Goal: Task Accomplishment & Management: Use online tool/utility

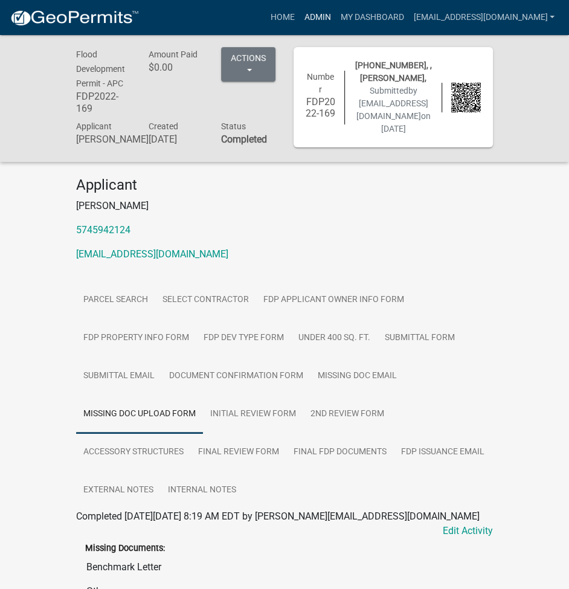
click at [335, 16] on link "Admin" at bounding box center [317, 17] width 36 height 23
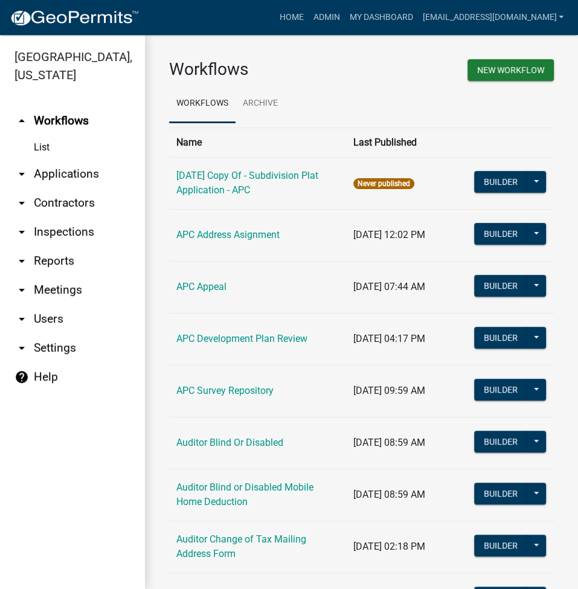
click at [58, 256] on link "arrow_drop_down Reports" at bounding box center [72, 260] width 145 height 29
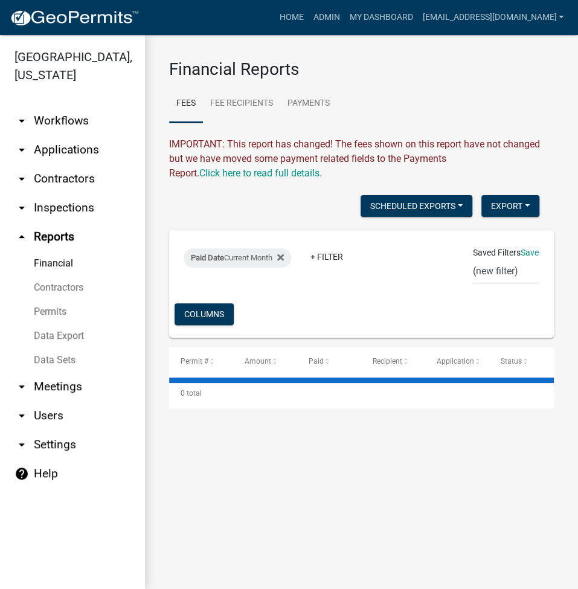
click at [60, 336] on link "Data Export" at bounding box center [72, 336] width 145 height 24
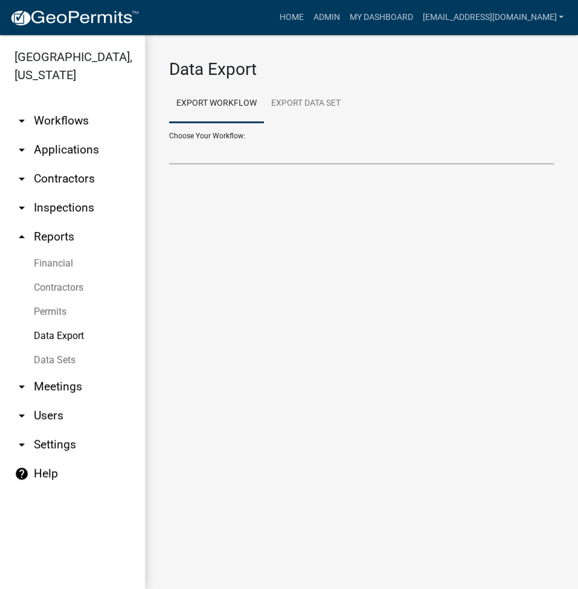
click at [415, 161] on select "Choose Your Workflow:" at bounding box center [361, 151] width 385 height 25
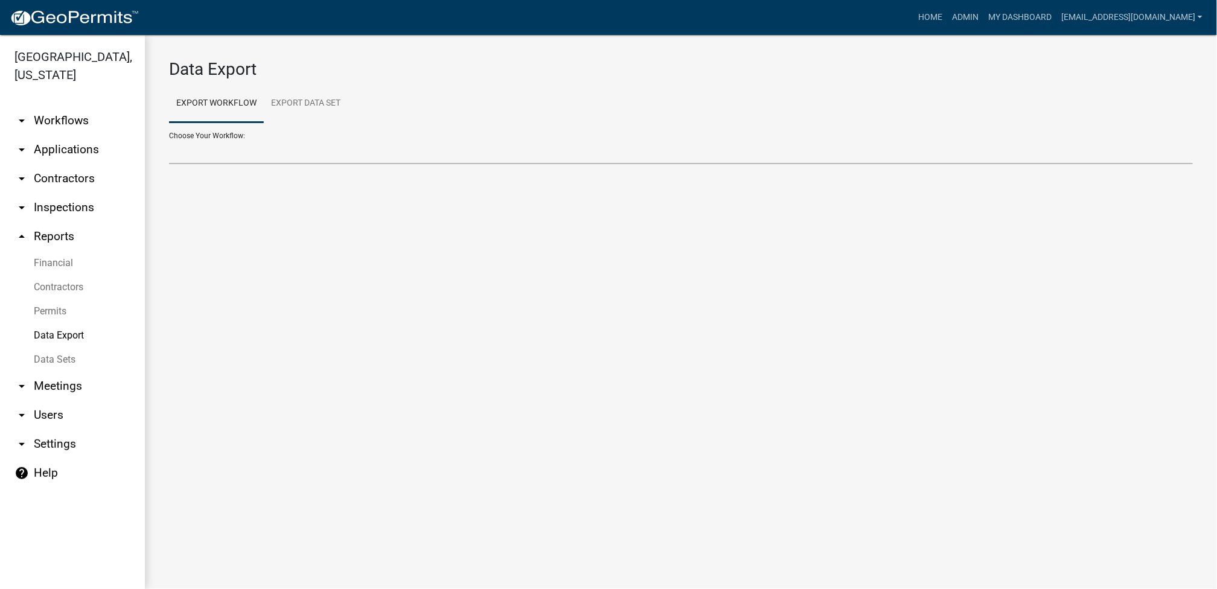
click at [285, 149] on select "Problem Complaint Form - APC APC Address Asignment APC Appeal APC Development P…" at bounding box center [681, 151] width 1024 height 25
select select "30: Object"
click at [286, 135] on div "Choose Your Workflow: Problem Complaint Form - APC APC Address Asignment APC Ap…" at bounding box center [681, 144] width 1024 height 42
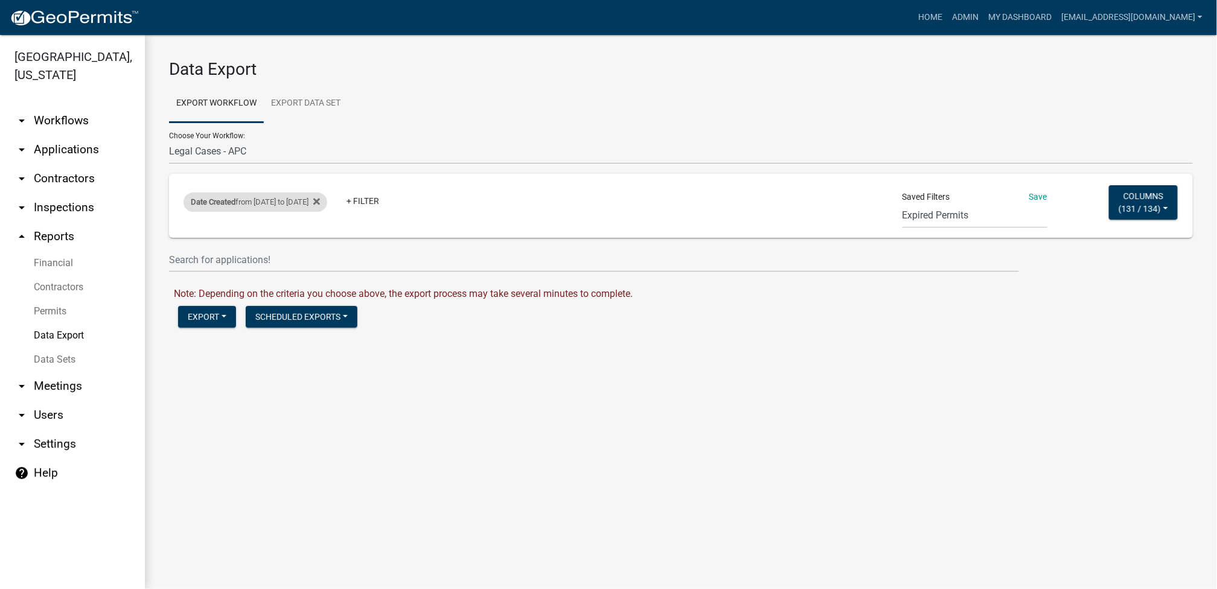
click at [327, 201] on div "Date Created from [DATE] to [DATE]" at bounding box center [256, 202] width 144 height 19
select select "custom"
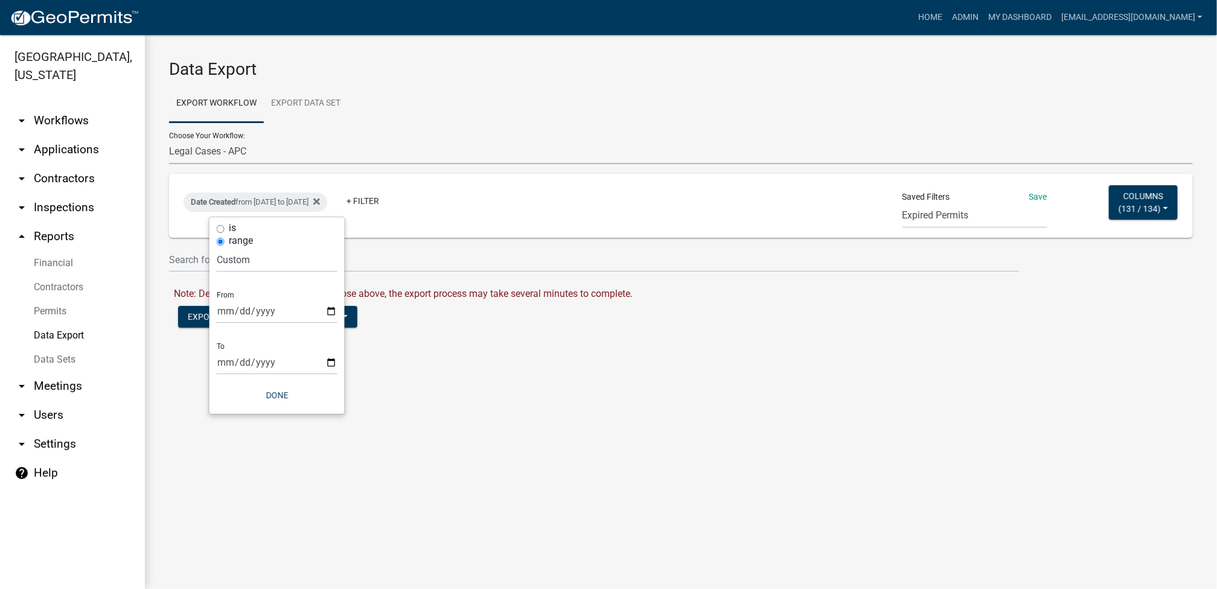
click at [308, 145] on select "Problem Complaint Form - APC APC Address Asignment APC Appeal APC Development P…" at bounding box center [681, 151] width 1024 height 25
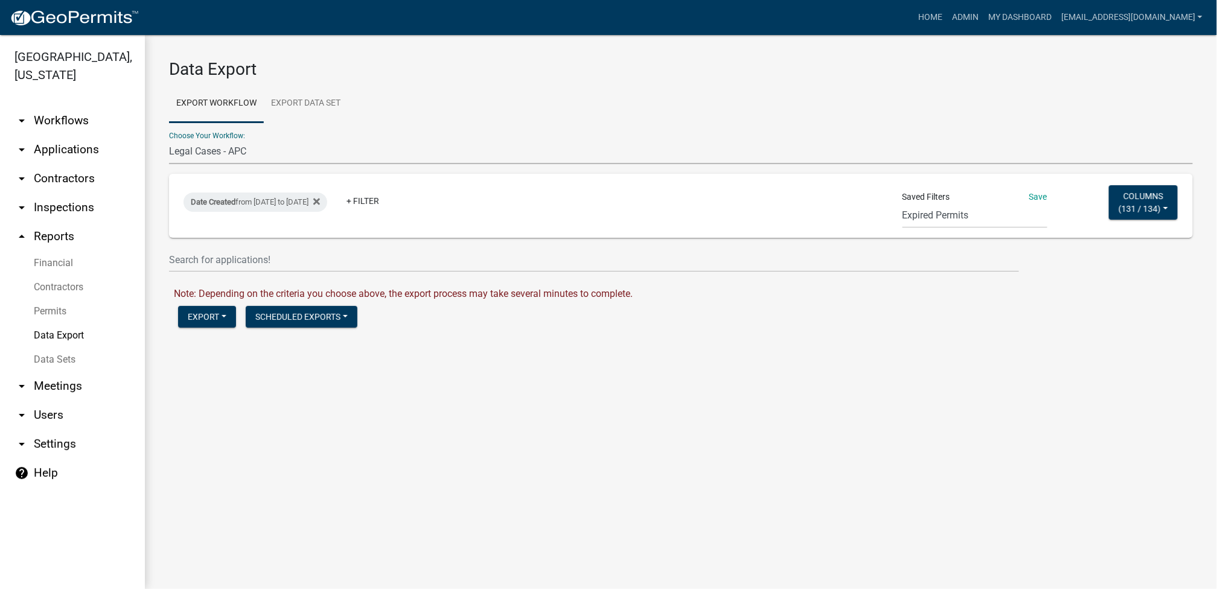
select select "23: Object"
click at [169, 139] on select "Problem Complaint Form - APC APC Address Asignment APC Appeal APC Development P…" at bounding box center [681, 151] width 1024 height 25
click at [568, 223] on select "Expired Permits ILP Public Review Report FDP EC Report Homestead Deductions Exc…" at bounding box center [975, 215] width 145 height 25
select select "24: e1fa7255-ae0d-4d80-95ea-a629af4a8a4a"
click at [568, 203] on select "Expired Permits ILP Public Review Report FDP EC Report Homestead Deductions Exc…" at bounding box center [975, 215] width 145 height 25
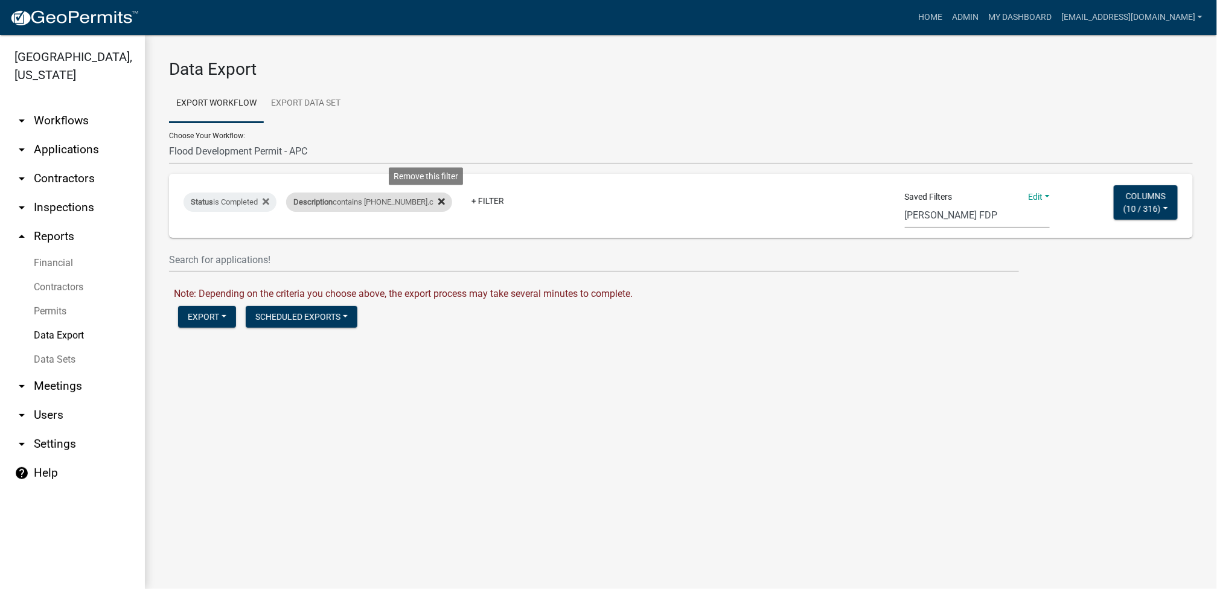
click at [438, 204] on icon at bounding box center [441, 202] width 7 height 10
click at [298, 200] on link "+ Filter" at bounding box center [312, 201] width 52 height 22
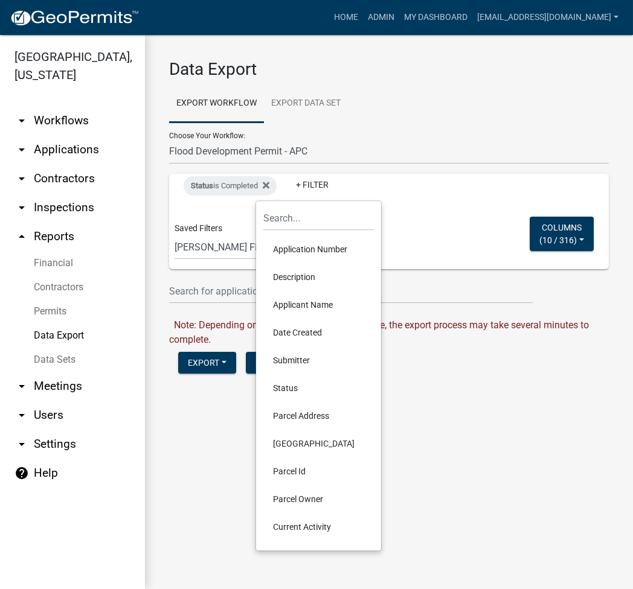
click at [299, 280] on li "Description" at bounding box center [318, 277] width 110 height 28
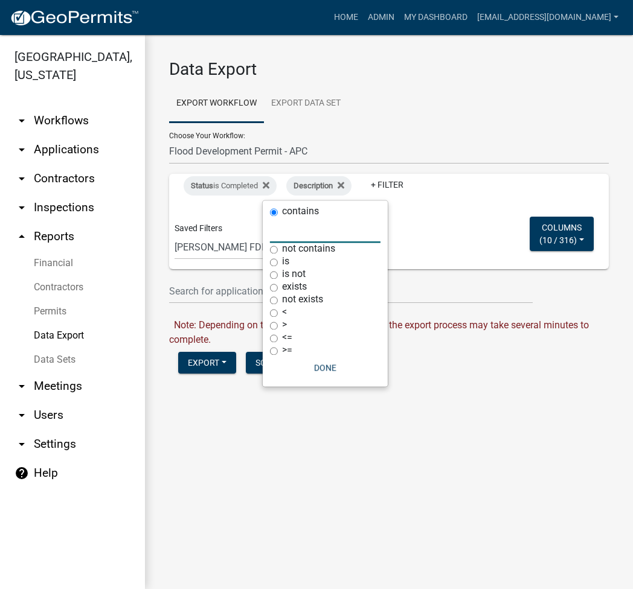
click at [295, 234] on input "text" at bounding box center [325, 230] width 110 height 25
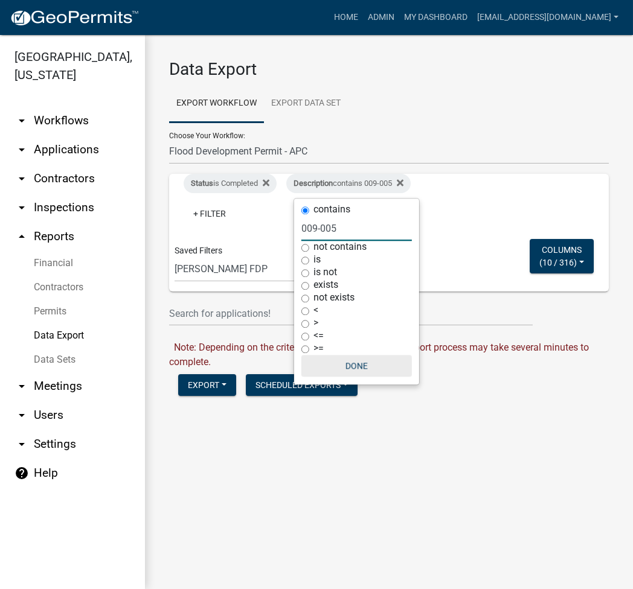
type input "009-005"
click at [365, 370] on button "Done" at bounding box center [356, 366] width 110 height 22
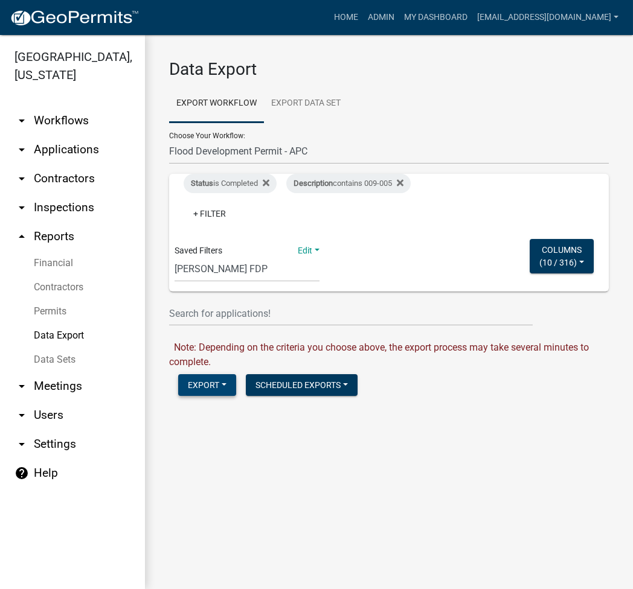
click at [199, 391] on button "Export" at bounding box center [207, 385] width 58 height 22
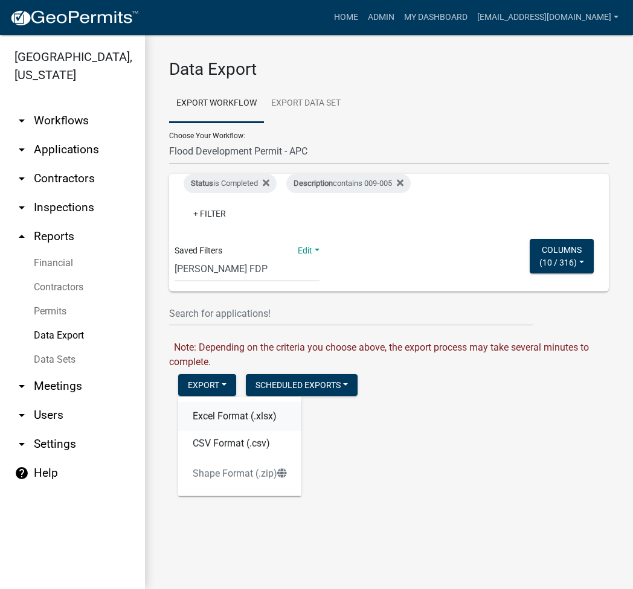
click at [228, 408] on button "Excel Format (.xlsx)" at bounding box center [239, 416] width 123 height 29
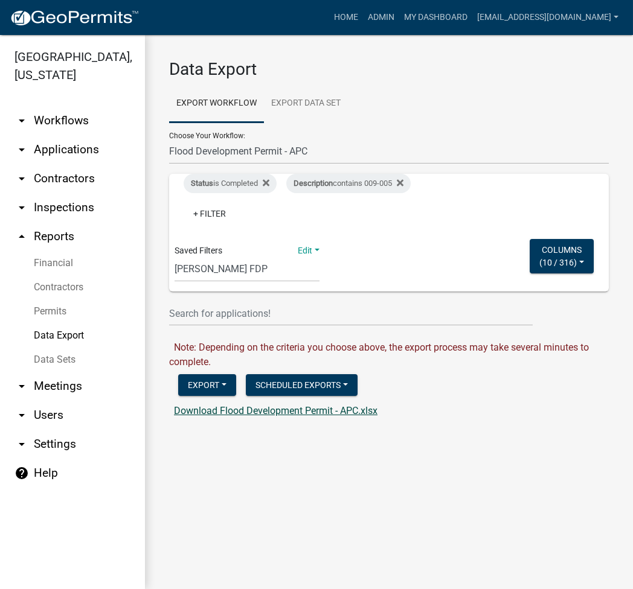
click at [278, 407] on link "Download Flood Development Permit - APC.xlsx" at bounding box center [275, 410] width 203 height 11
click at [77, 148] on link "arrow_drop_down Applications" at bounding box center [72, 149] width 145 height 29
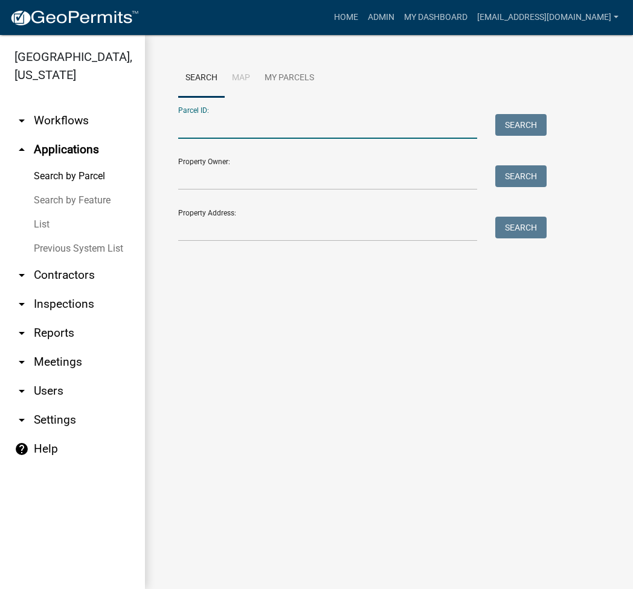
click at [226, 132] on input "Parcel ID:" at bounding box center [327, 126] width 299 height 25
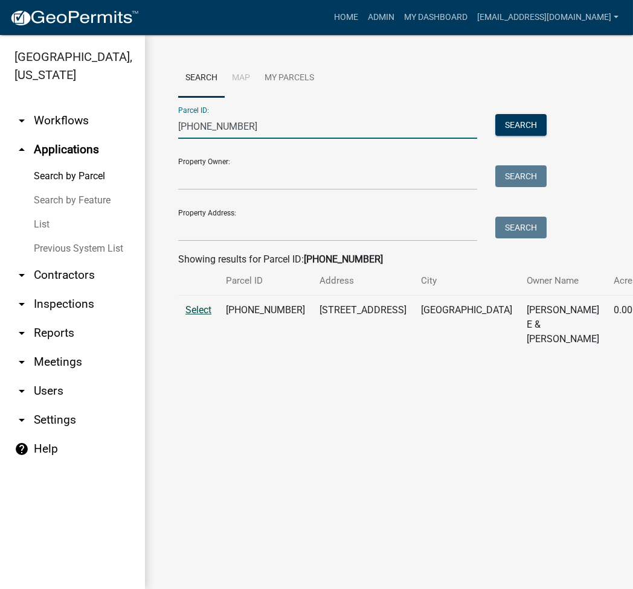
type input "[PHONE_NUMBER]"
click at [199, 316] on span "Select" at bounding box center [198, 309] width 26 height 11
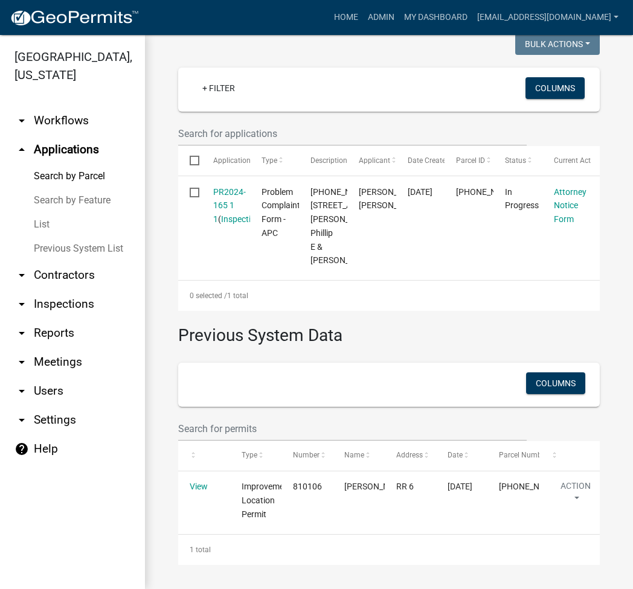
scroll to position [264, 0]
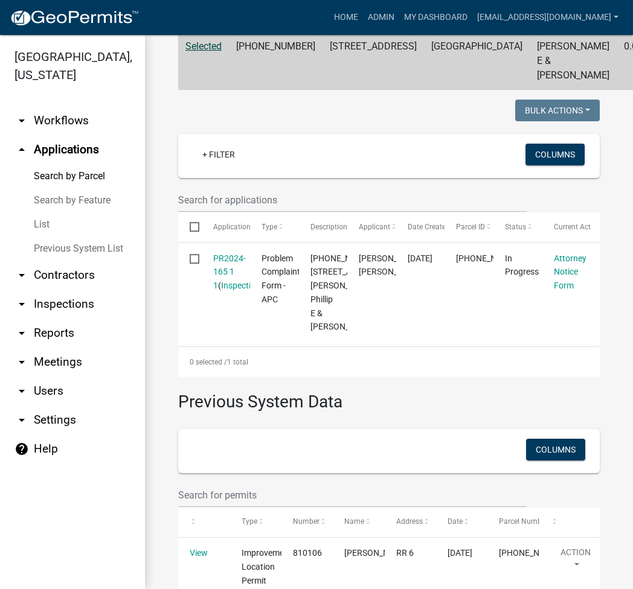
click at [48, 333] on link "arrow_drop_down Reports" at bounding box center [72, 333] width 145 height 29
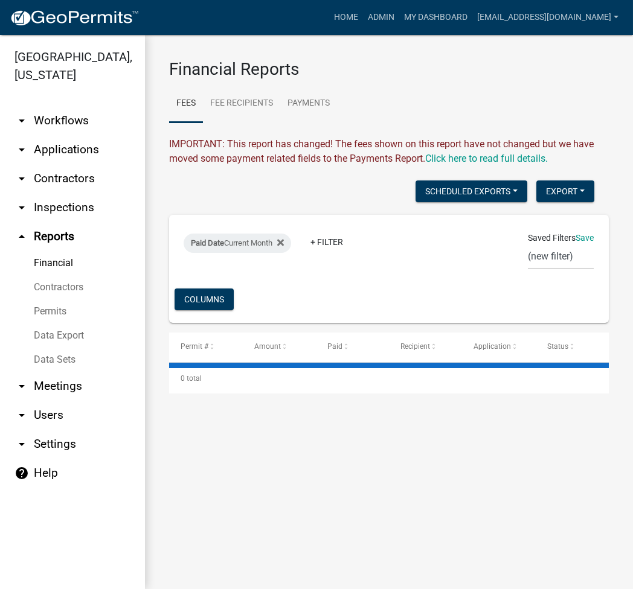
click at [53, 336] on link "Data Export" at bounding box center [72, 336] width 145 height 24
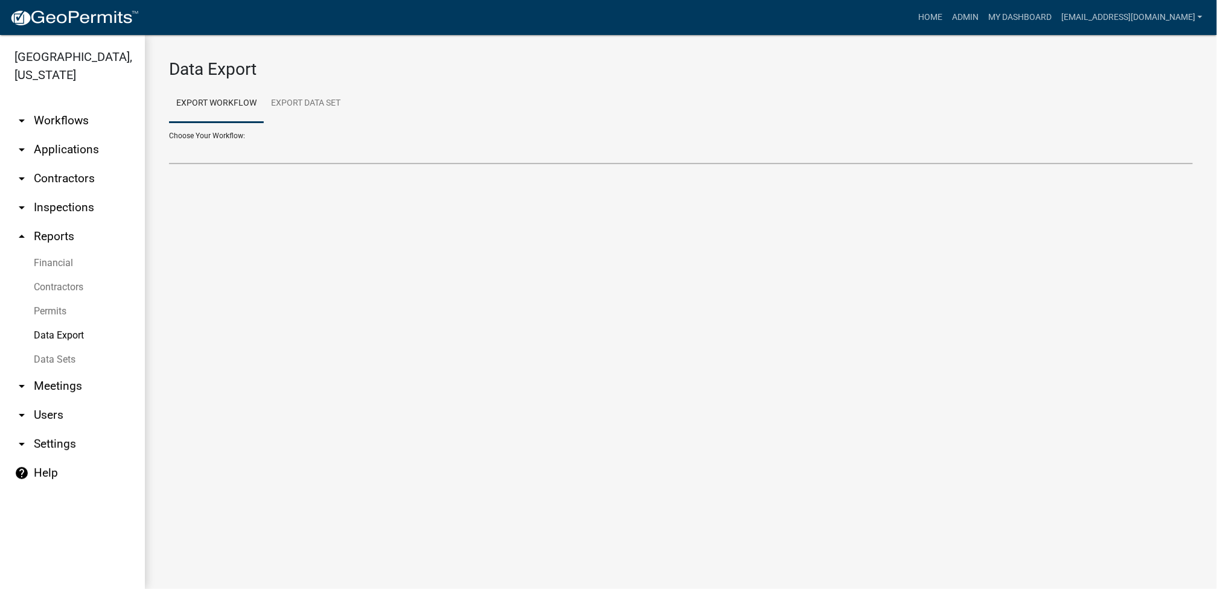
click at [568, 157] on select "Problem Complaint Form - APC APC Address Asignment APC Appeal APC Development P…" at bounding box center [681, 151] width 1024 height 25
select select "29: Object"
click at [169, 139] on select "Problem Complaint Form - APC APC Address Asignment APC Appeal APC Development P…" at bounding box center [681, 151] width 1024 height 25
click at [568, 158] on select "Problem Complaint Form - APC APC Address Asignment APC Appeal APC Development P…" at bounding box center [681, 151] width 1024 height 25
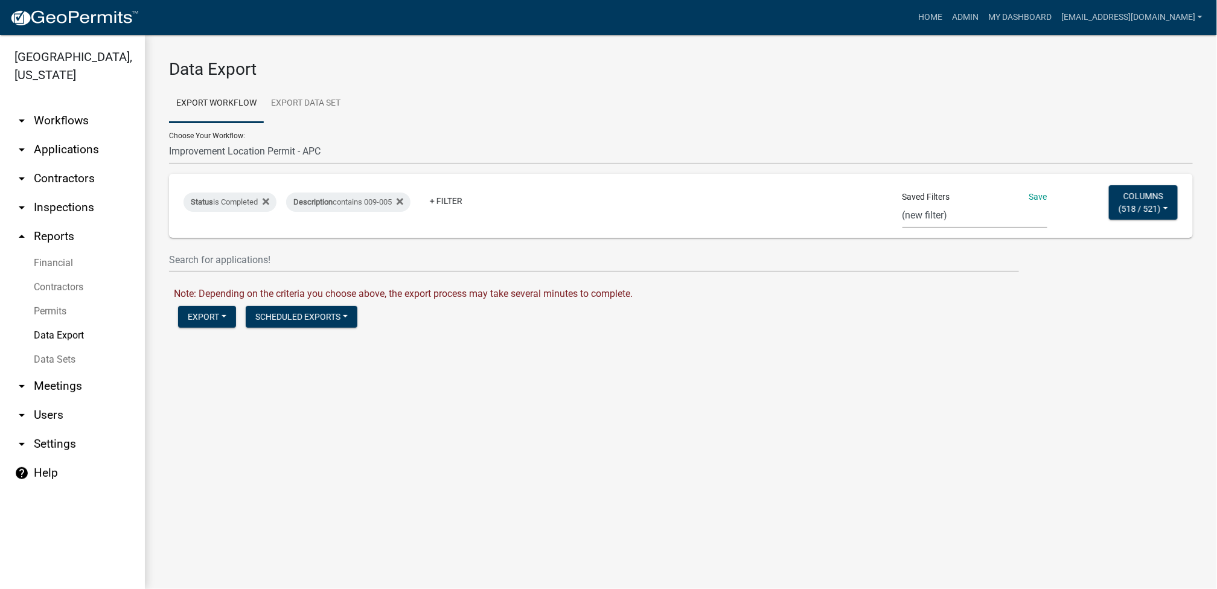
click at [568, 211] on select "Expired Permits ILP Public Review Report FDP EC Report Homestead Deductions Exc…" at bounding box center [975, 215] width 145 height 25
select select "17: 98ca3ebe-2bad-44fb-ac45-71a31e907474"
click at [568, 203] on select "Expired Permits ILP Public Review Report FDP EC Report Homestead Deductions Exc…" at bounding box center [975, 215] width 145 height 25
click at [398, 206] on div "Description contains [PHONE_NUMBER].A" at bounding box center [369, 202] width 167 height 19
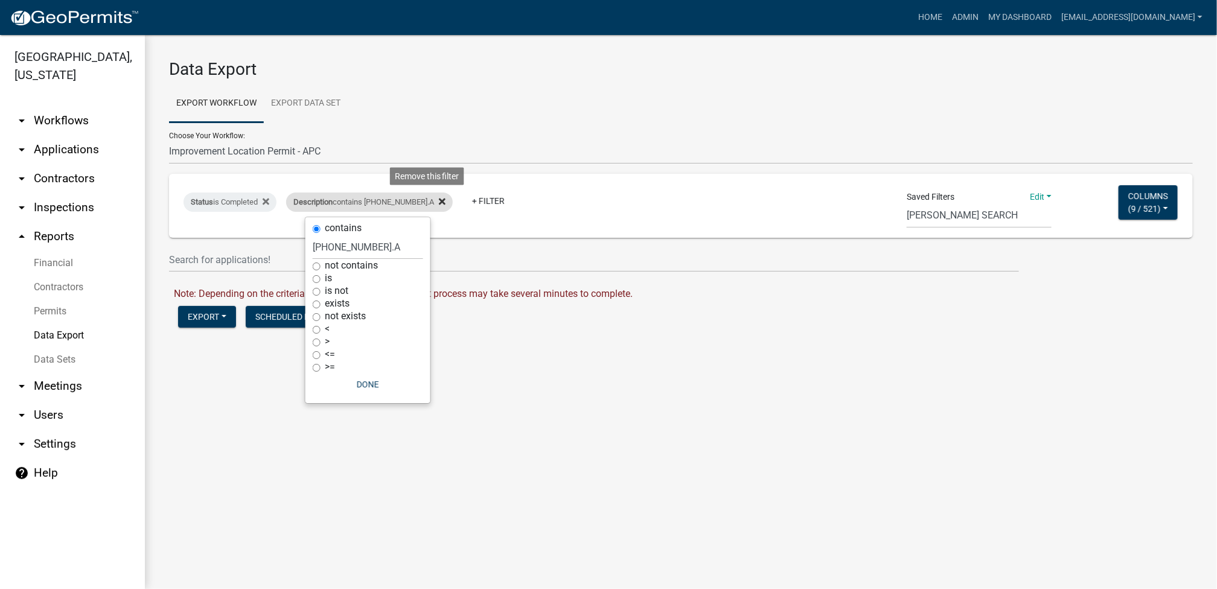
click at [439, 199] on icon at bounding box center [442, 202] width 7 height 10
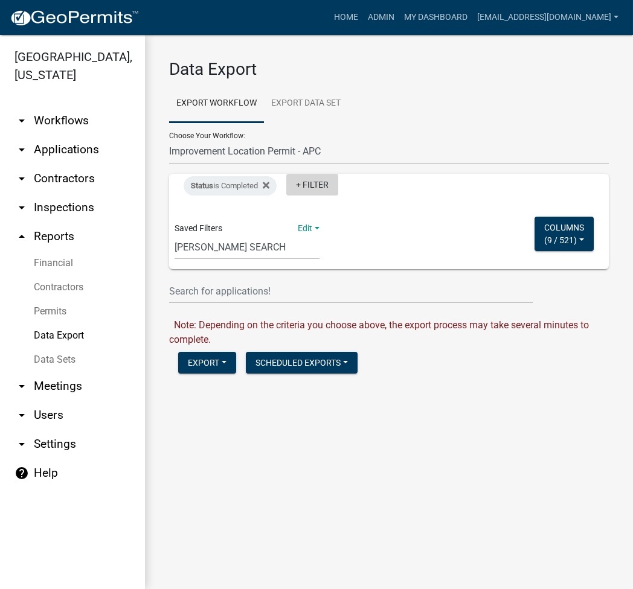
click at [313, 182] on link "+ Filter" at bounding box center [312, 185] width 52 height 22
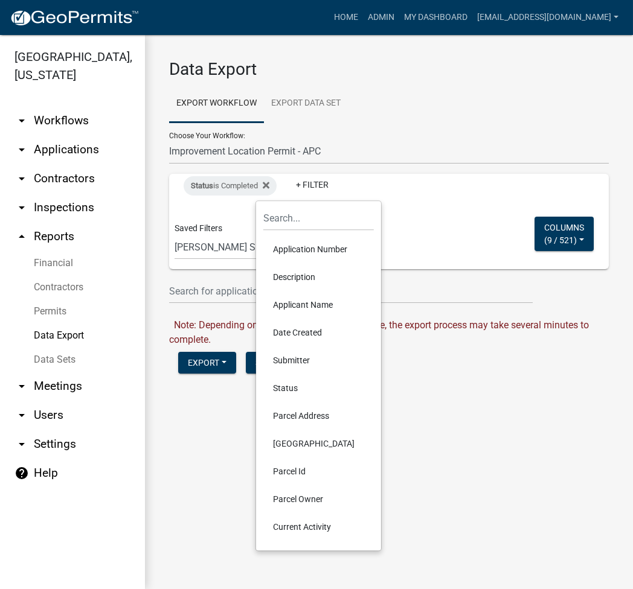
click at [304, 278] on li "Description" at bounding box center [318, 277] width 110 height 28
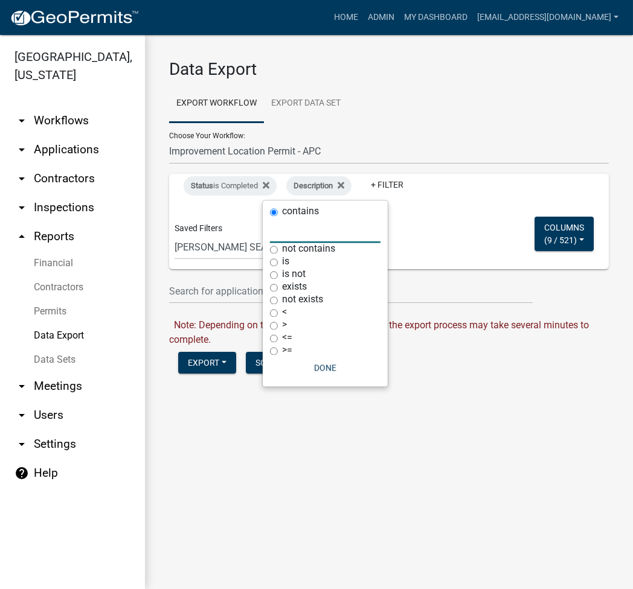
click at [292, 235] on input "text" at bounding box center [325, 230] width 110 height 25
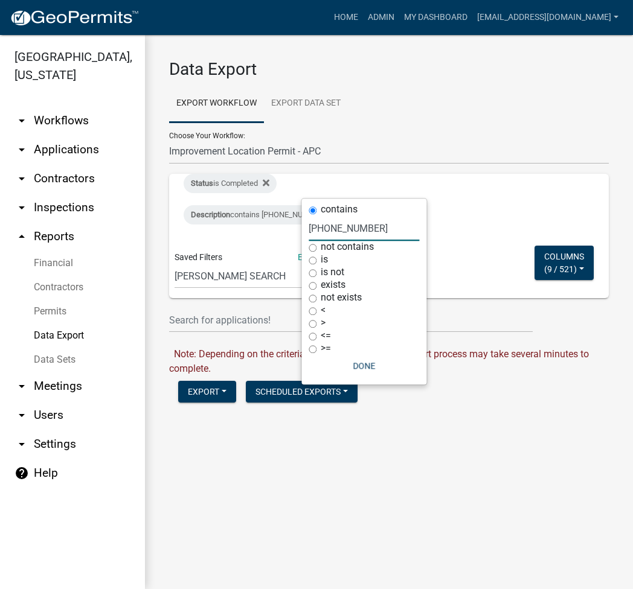
type input "[PHONE_NUMBER]"
click at [363, 366] on button "Done" at bounding box center [363, 366] width 110 height 22
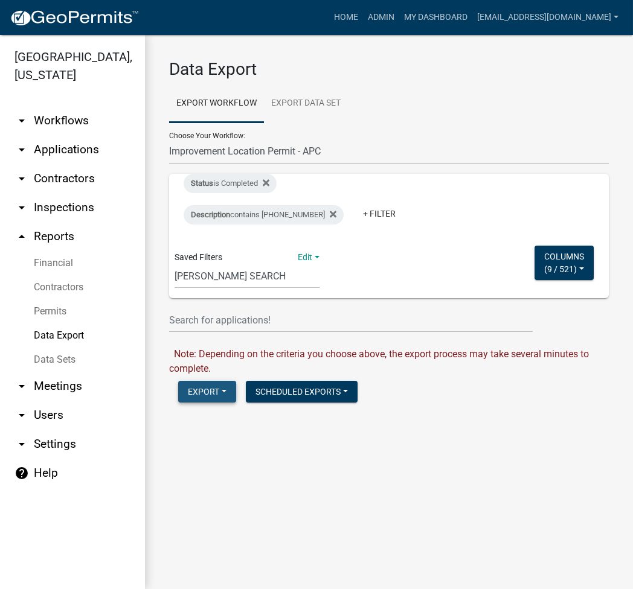
click at [205, 383] on button "Export" at bounding box center [207, 392] width 58 height 22
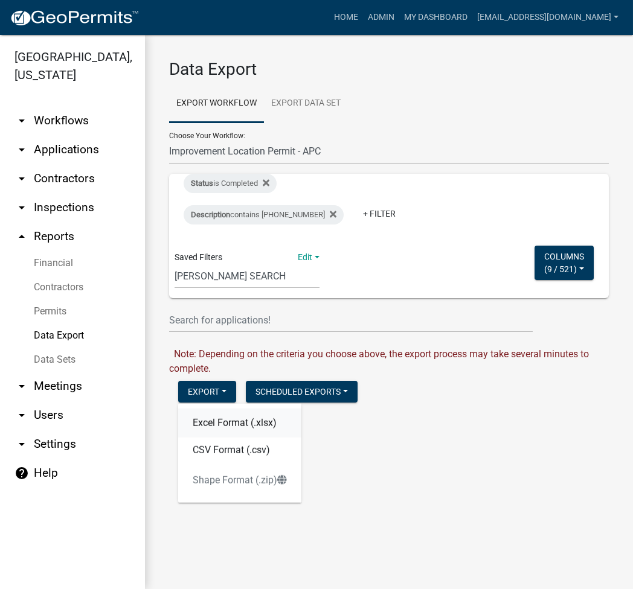
click at [209, 411] on button "Excel Format (.xlsx)" at bounding box center [239, 423] width 123 height 29
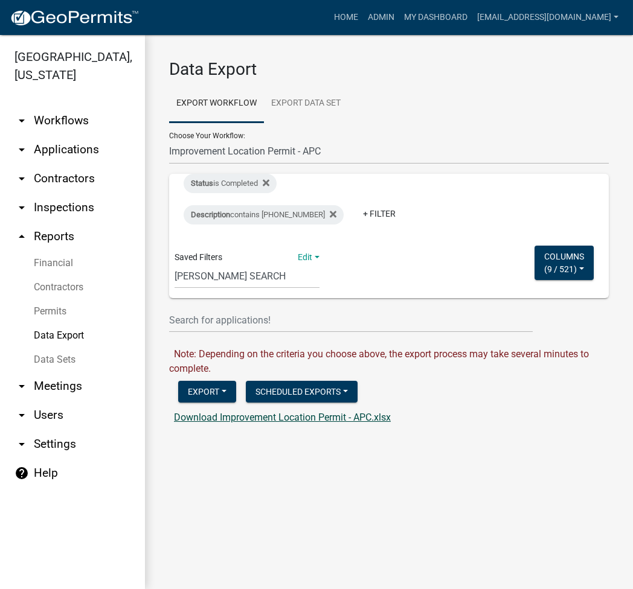
click at [276, 414] on link "Download Improvement Location Permit - APC.xlsx" at bounding box center [282, 417] width 217 height 11
click at [65, 145] on link "arrow_drop_down Applications" at bounding box center [72, 149] width 145 height 29
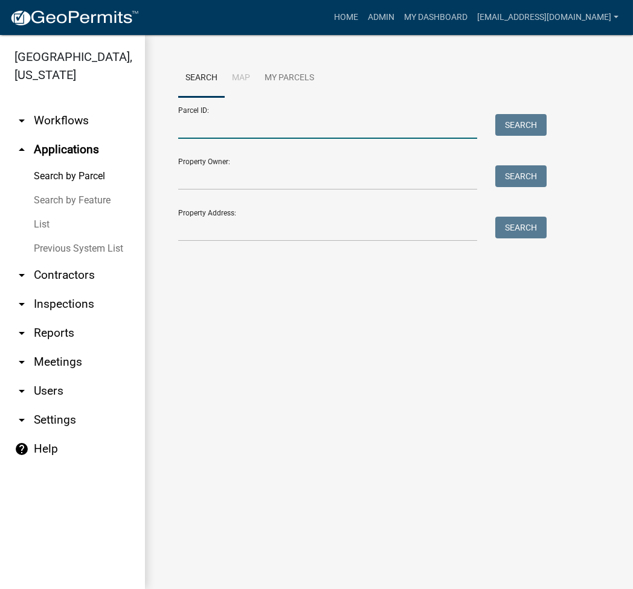
click at [259, 135] on input "Parcel ID:" at bounding box center [327, 126] width 299 height 25
click at [228, 129] on input "005-" at bounding box center [327, 126] width 299 height 25
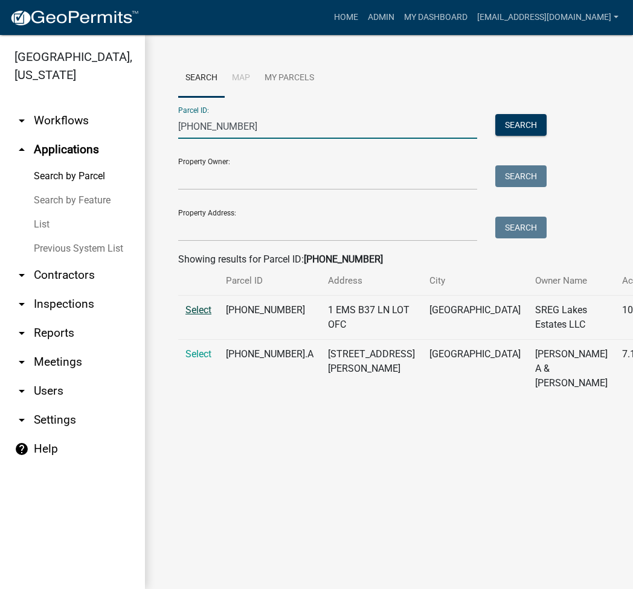
type input "[PHONE_NUMBER]"
click at [208, 316] on span "Select" at bounding box center [198, 309] width 26 height 11
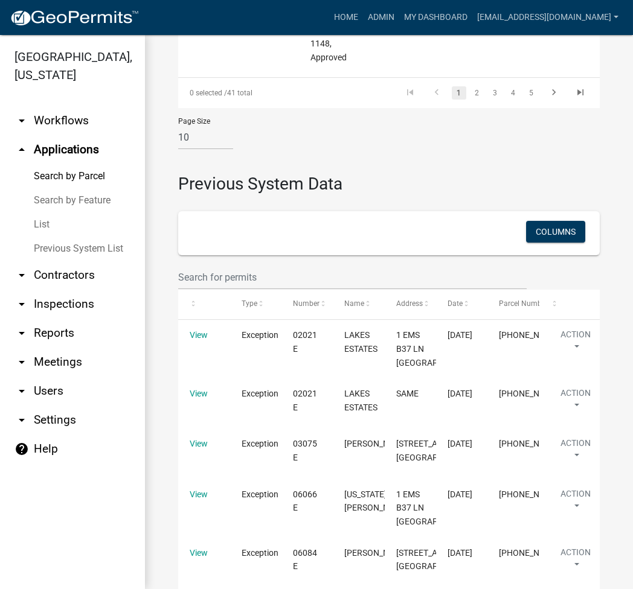
scroll to position [1771, 0]
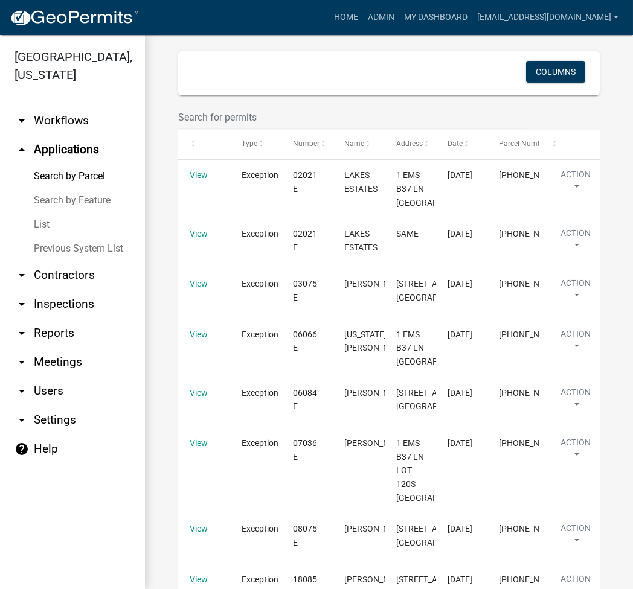
select select "3: 100"
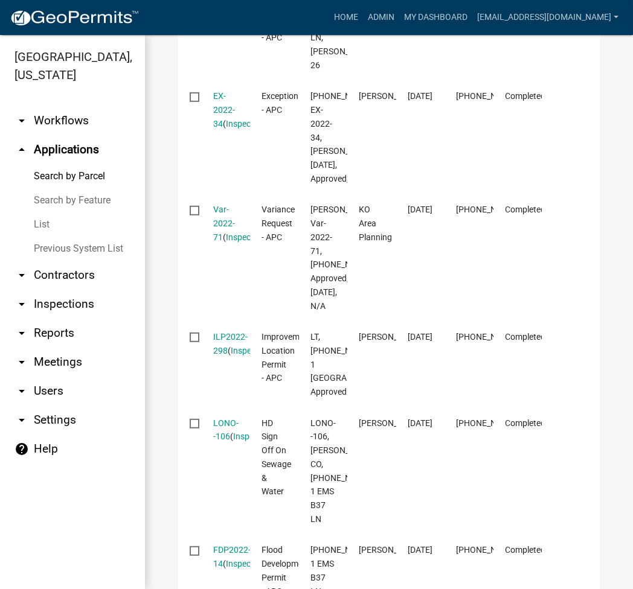
scroll to position [2575, 0]
